Goal: Task Accomplishment & Management: Use online tool/utility

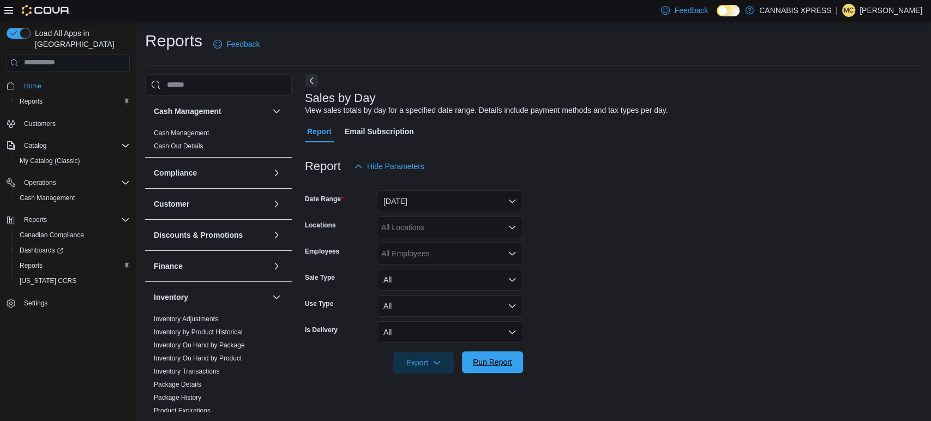
click at [494, 364] on span "Run Report" at bounding box center [492, 362] width 39 height 11
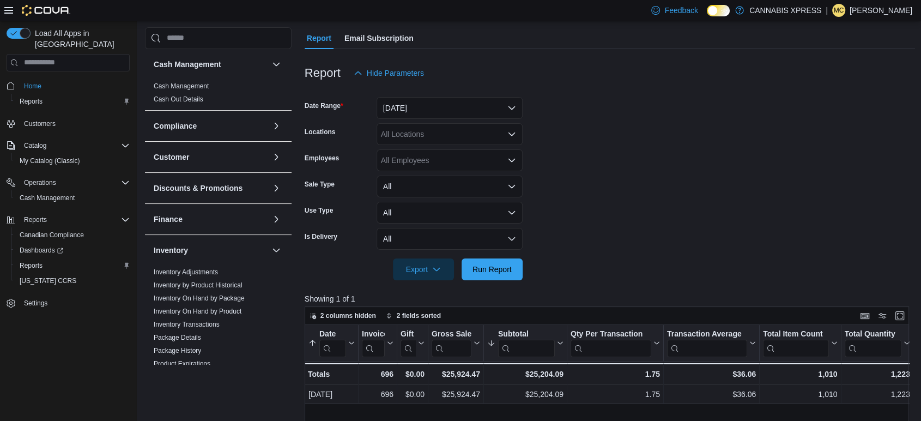
scroll to position [121, 0]
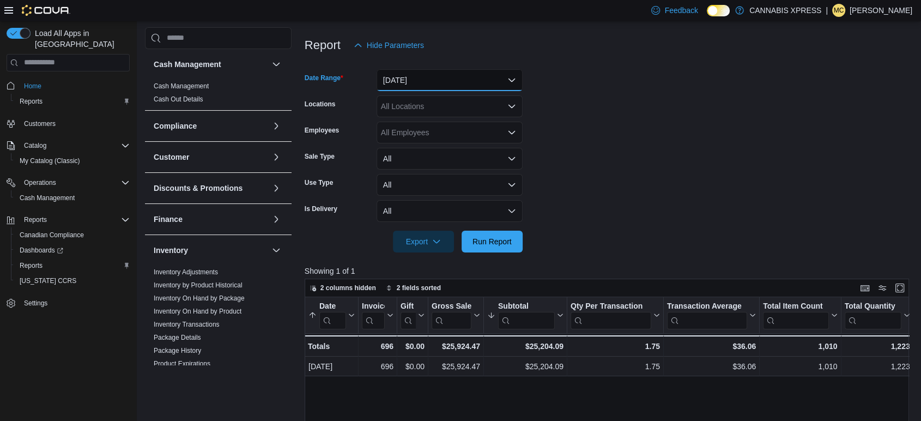
click at [511, 79] on button "[DATE]" at bounding box center [450, 80] width 146 height 22
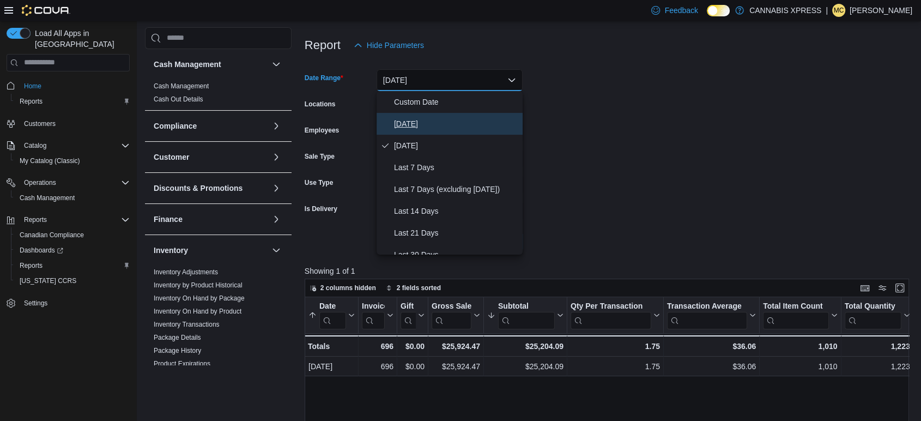
click at [452, 129] on span "[DATE]" at bounding box center [456, 123] width 124 height 13
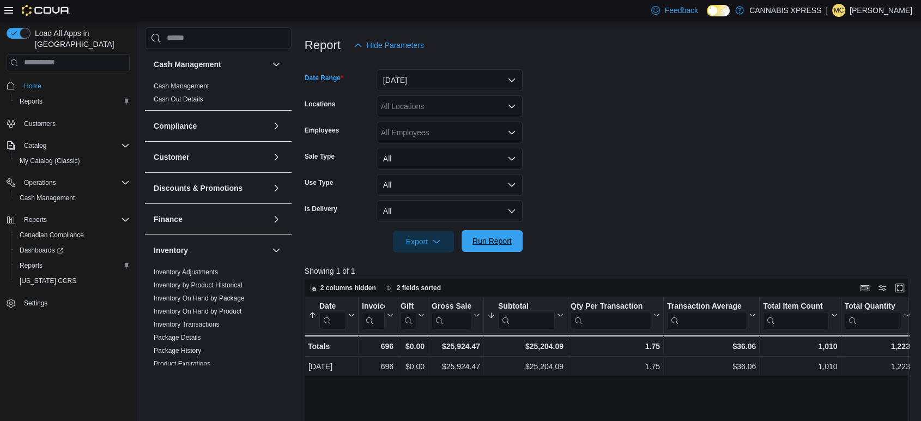
click at [490, 246] on span "Run Report" at bounding box center [492, 241] width 48 height 22
click at [510, 103] on icon "Open list of options" at bounding box center [512, 106] width 9 height 9
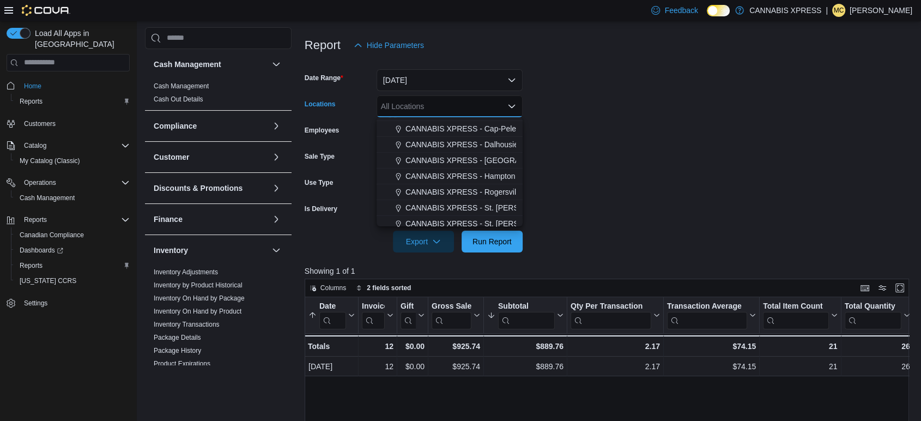
scroll to position [270, 0]
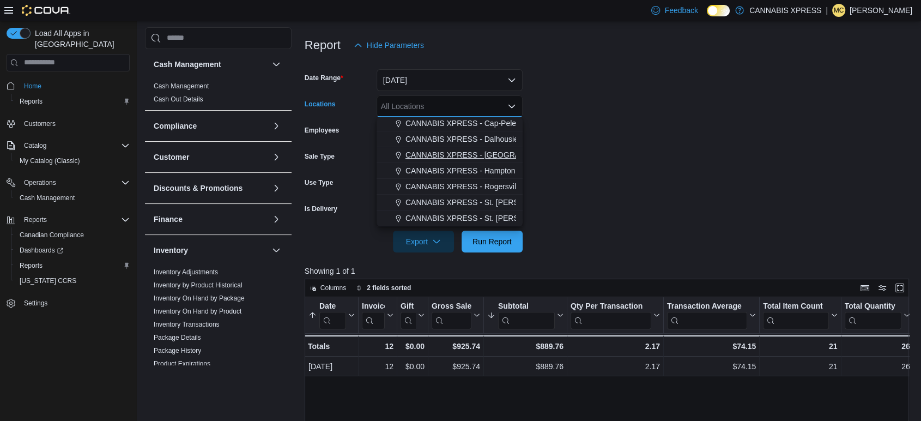
click at [499, 152] on span "CANNABIS XPRESS - [GEOGRAPHIC_DATA]-[GEOGRAPHIC_DATA] ([GEOGRAPHIC_DATA])" at bounding box center [569, 154] width 327 height 11
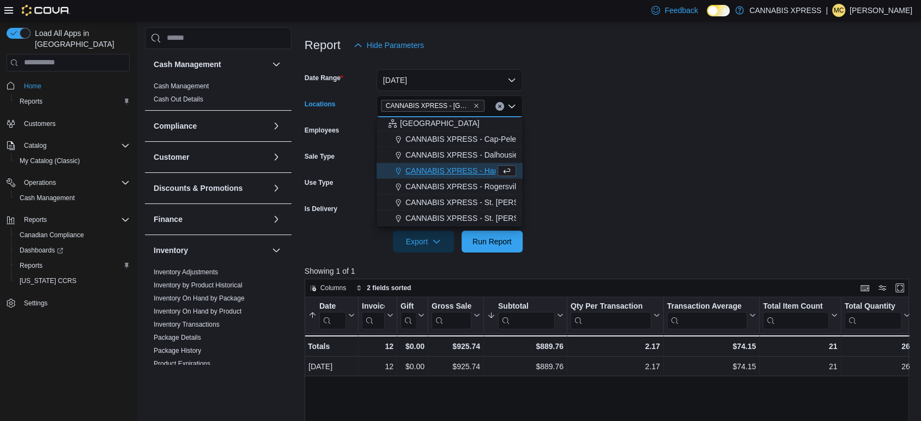
scroll to position [254, 0]
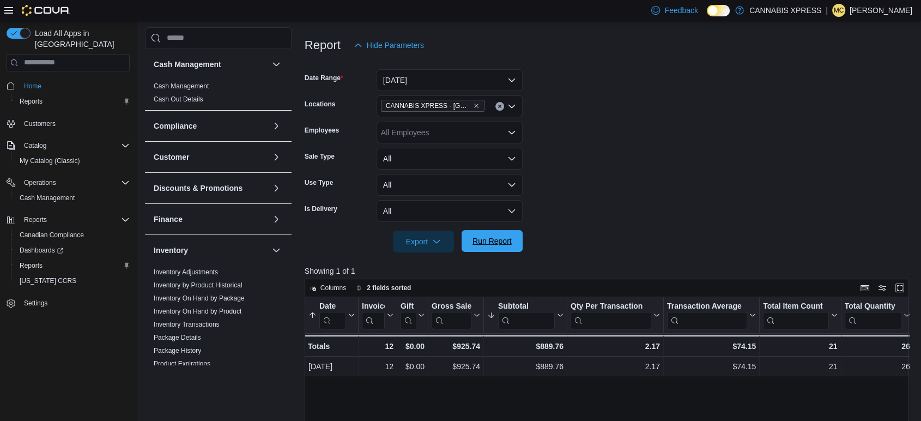
click at [482, 243] on span "Run Report" at bounding box center [492, 241] width 39 height 11
